Goal: Task Accomplishment & Management: Manage account settings

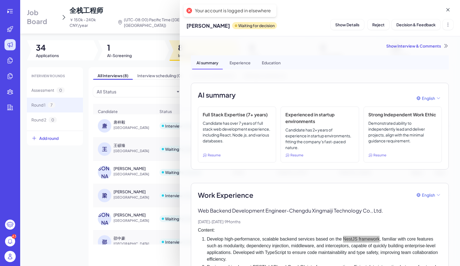
scroll to position [102, 0]
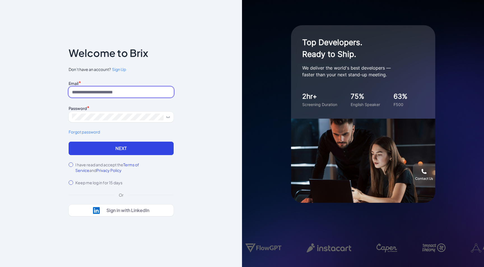
click at [146, 92] on input at bounding box center [121, 92] width 105 height 11
type input "*"
type input "**********"
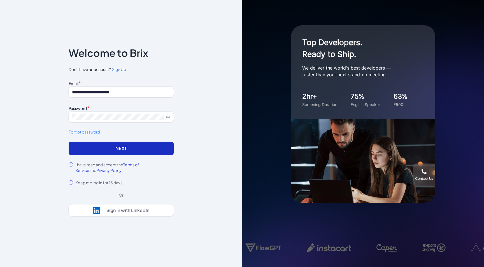
click at [104, 153] on button "Next" at bounding box center [121, 147] width 105 height 13
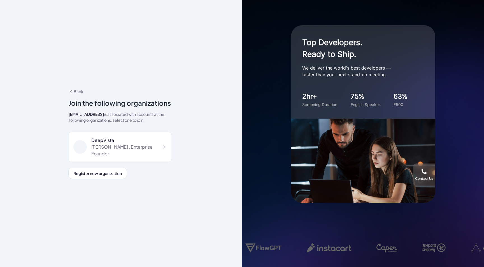
click at [104, 152] on div "Jing Conan Wang , Enterprise Founder" at bounding box center [128, 149] width 75 height 13
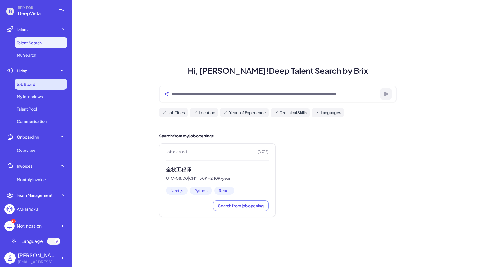
click at [42, 86] on div "Job Board" at bounding box center [41, 83] width 53 height 11
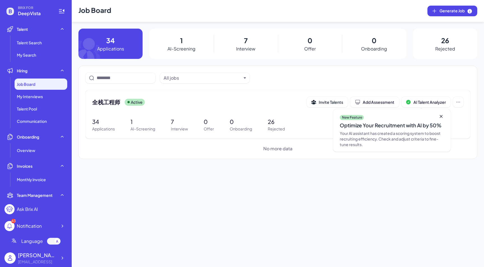
click at [241, 43] on div "7 Interview" at bounding box center [246, 44] width 64 height 30
click at [252, 40] on div "7 Interview" at bounding box center [246, 44] width 64 height 30
click at [146, 120] on p "1" at bounding box center [142, 121] width 25 height 8
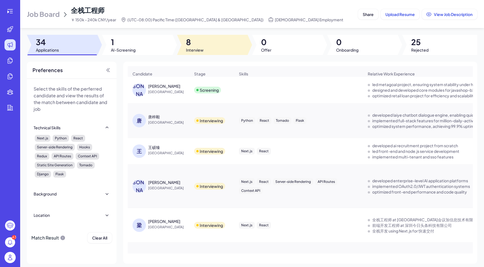
click at [195, 43] on span "8" at bounding box center [195, 42] width 18 height 10
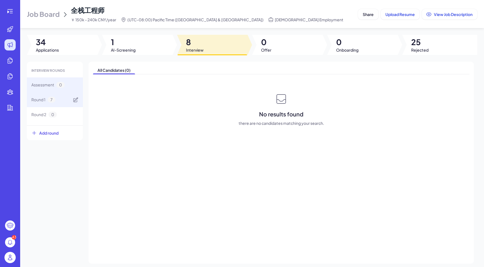
click at [52, 103] on div "Round 1 7" at bounding box center [55, 99] width 56 height 15
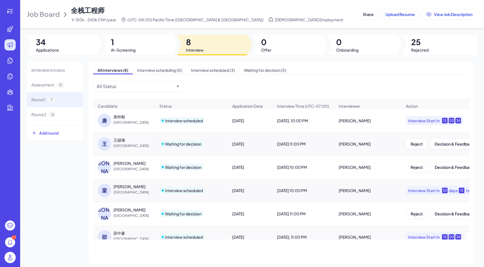
click at [128, 115] on div "唐梓毅" at bounding box center [134, 117] width 42 height 6
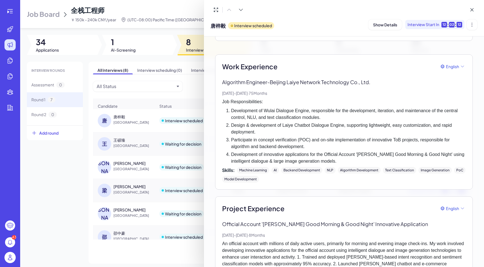
scroll to position [34, 0]
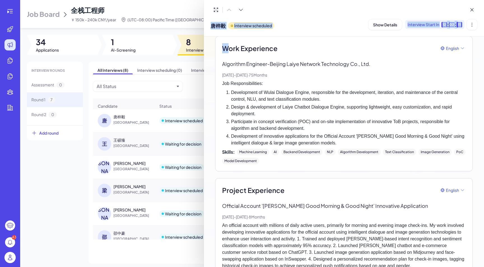
drag, startPoint x: 225, startPoint y: 160, endPoint x: 344, endPoint y: 278, distance: 166.7
click at [344, 266] on html "43 Job Board 全栈工程师 ￥ 150k - 240k CNY/year (UTC-08:00) Pacific Time (US & Canada…" at bounding box center [242, 133] width 484 height 267
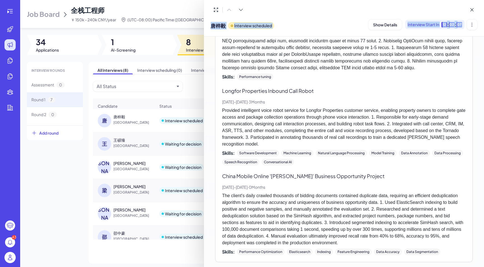
scroll to position [908, 0]
